Goal: Entertainment & Leisure: Consume media (video, audio)

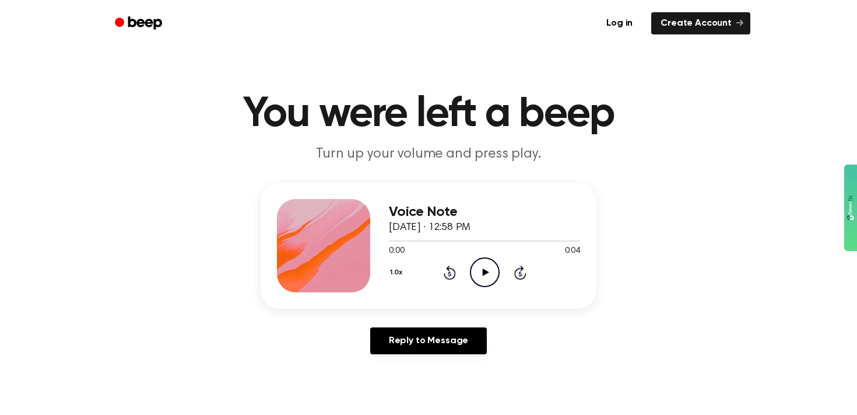
click at [482, 262] on icon "Play Audio" at bounding box center [485, 272] width 30 height 30
click at [493, 275] on icon "Play Audio" at bounding box center [485, 272] width 30 height 30
click at [491, 275] on icon "Play Audio" at bounding box center [485, 272] width 30 height 30
click at [479, 272] on icon "Pause Audio" at bounding box center [485, 272] width 30 height 30
